Goal: Information Seeking & Learning: Learn about a topic

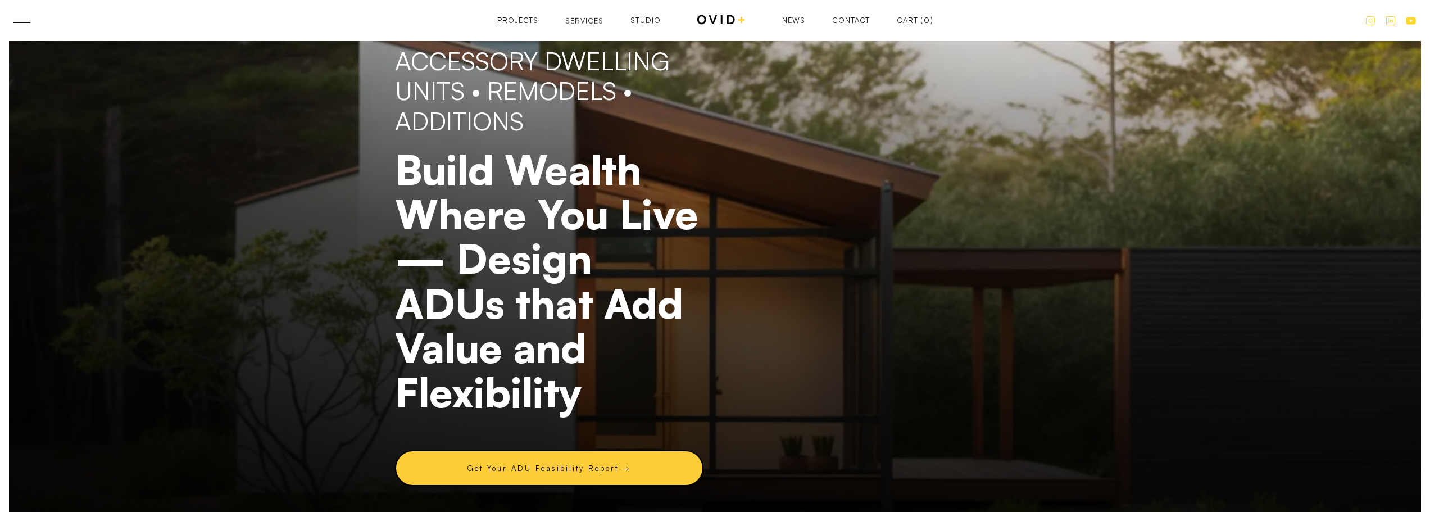
click at [587, 20] on div "Services" at bounding box center [584, 20] width 38 height 7
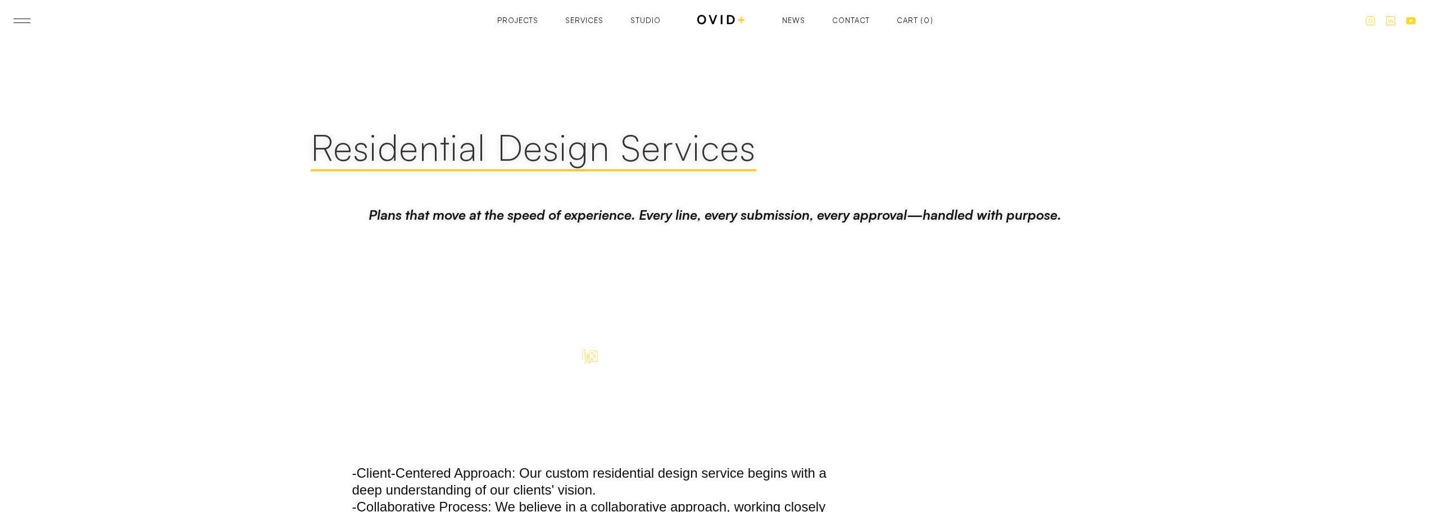
scroll to position [1180, 0]
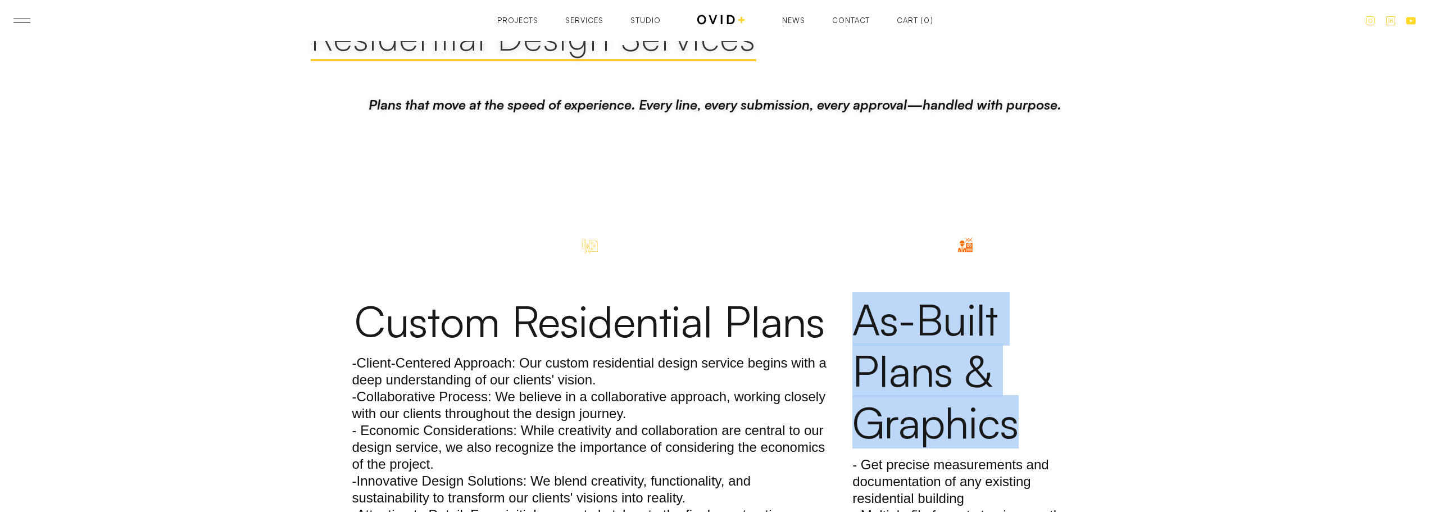
drag, startPoint x: 1035, startPoint y: 407, endPoint x: 860, endPoint y: 311, distance: 199.7
click at [860, 311] on h3 "As-Built Plans & Graphics" at bounding box center [964, 370] width 225 height 155
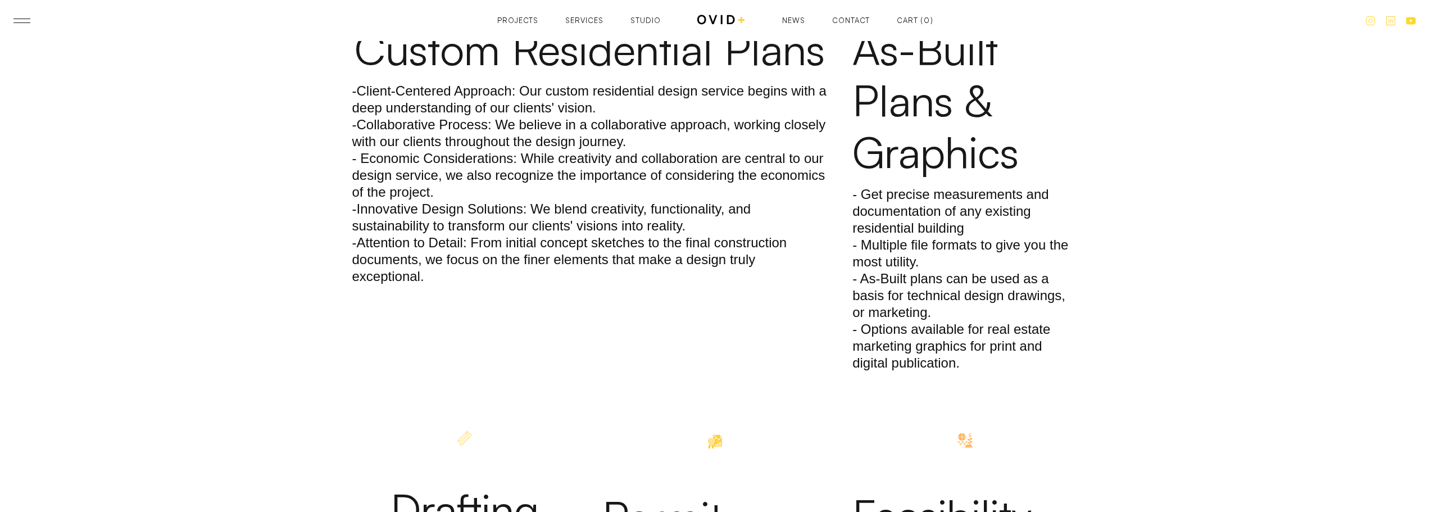
scroll to position [1236, 0]
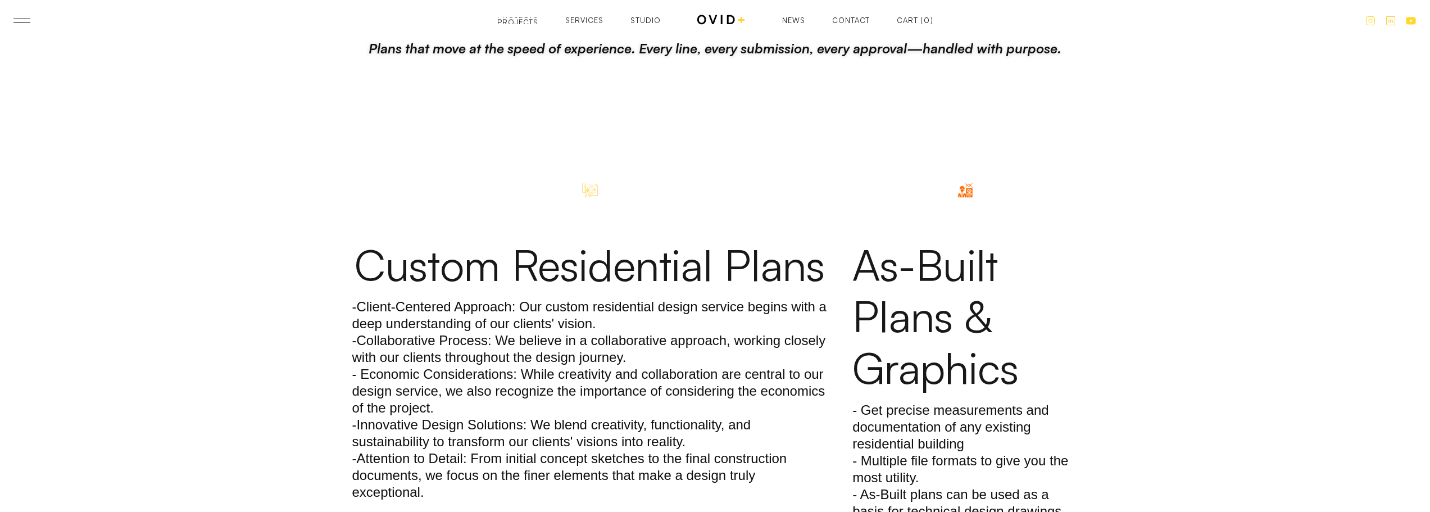
click at [538, 19] on div "Projects" at bounding box center [517, 22] width 41 height 7
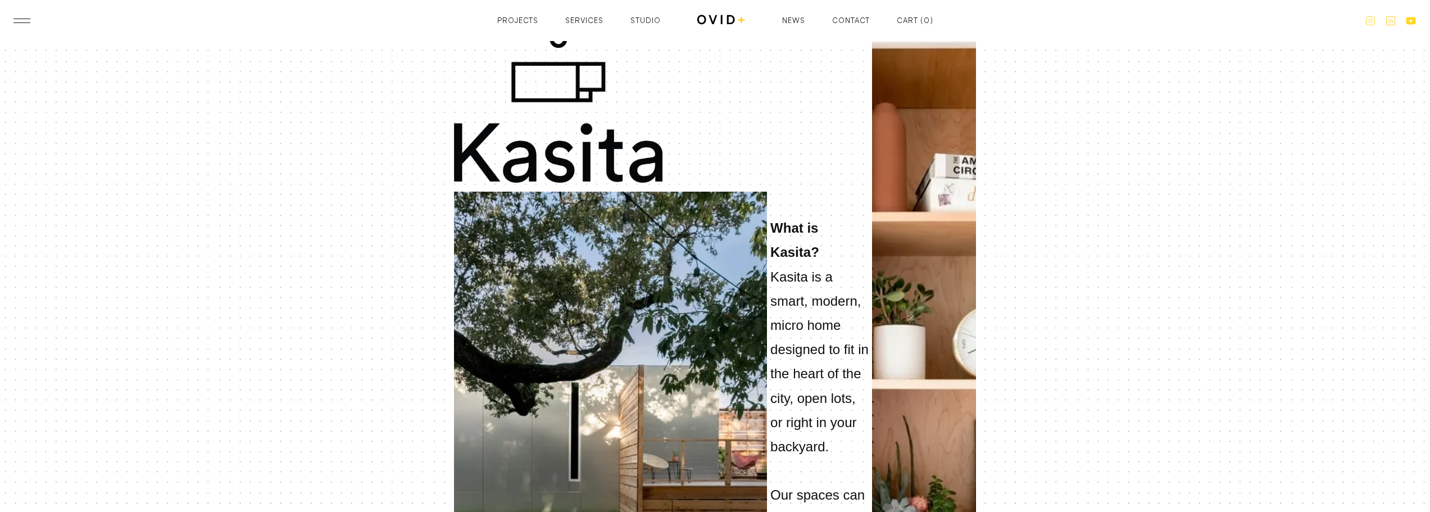
scroll to position [618, 0]
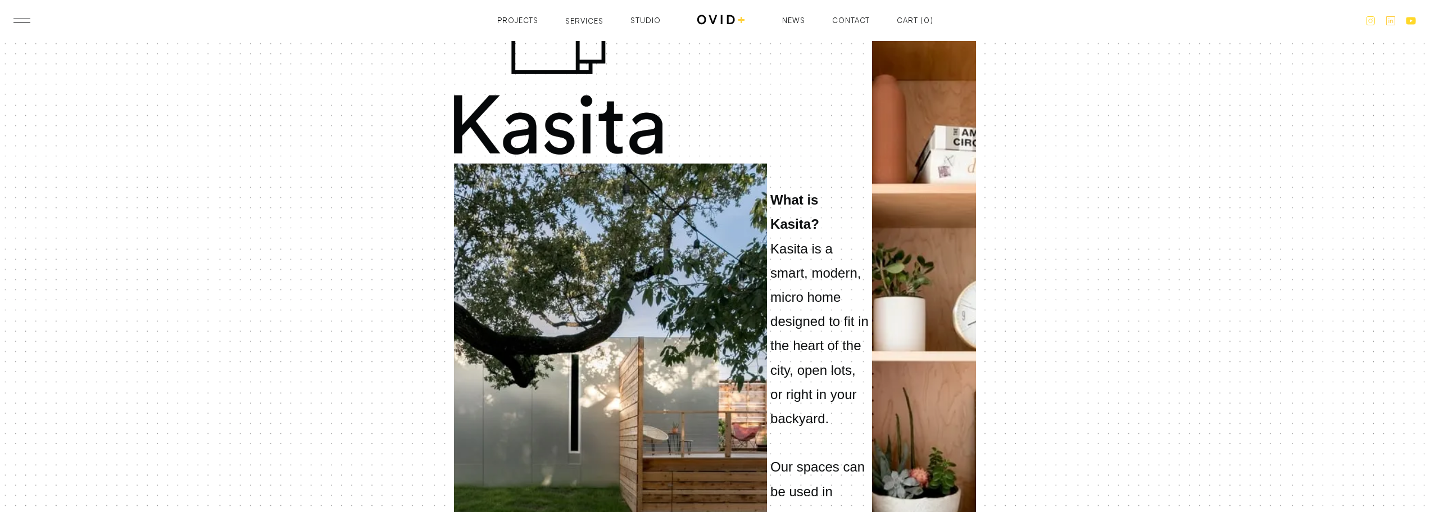
click at [579, 20] on div "Services" at bounding box center [584, 20] width 38 height 7
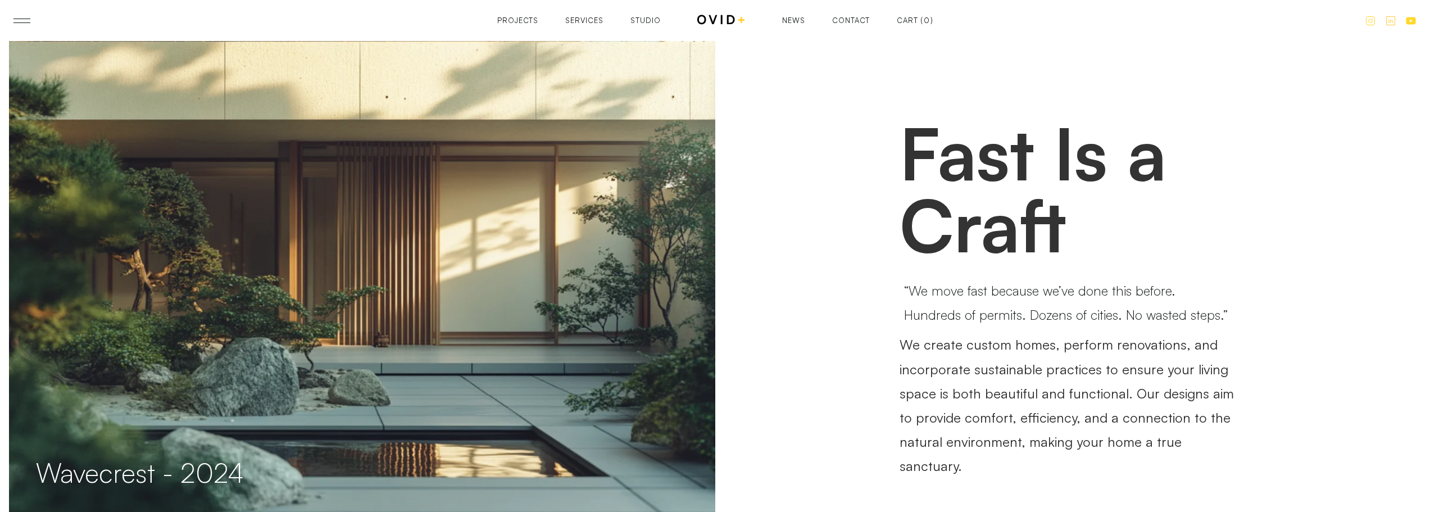
click at [526, 20] on div "Projects" at bounding box center [517, 20] width 41 height 7
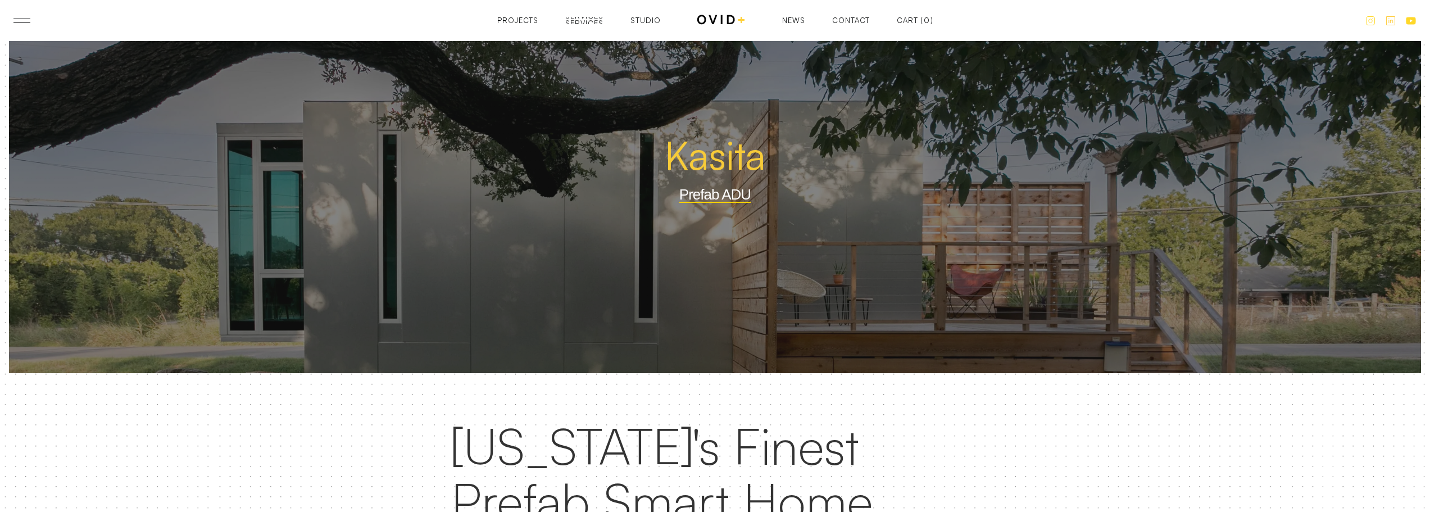
click at [587, 20] on div "Services" at bounding box center [584, 23] width 38 height 7
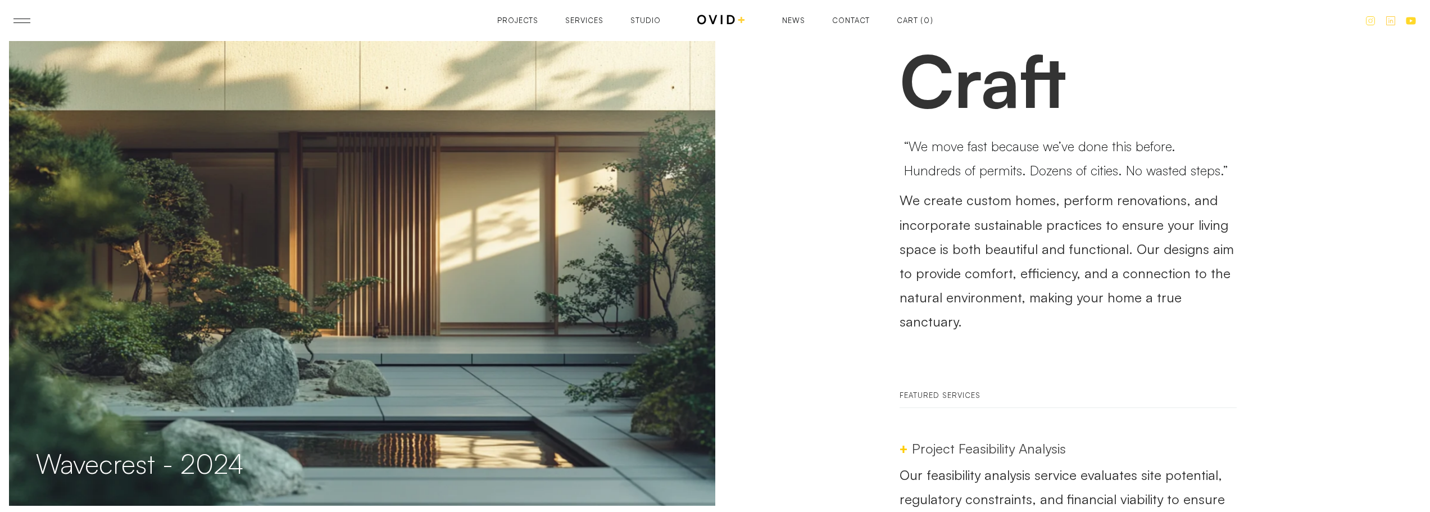
scroll to position [337, 0]
